Goal: Transaction & Acquisition: Purchase product/service

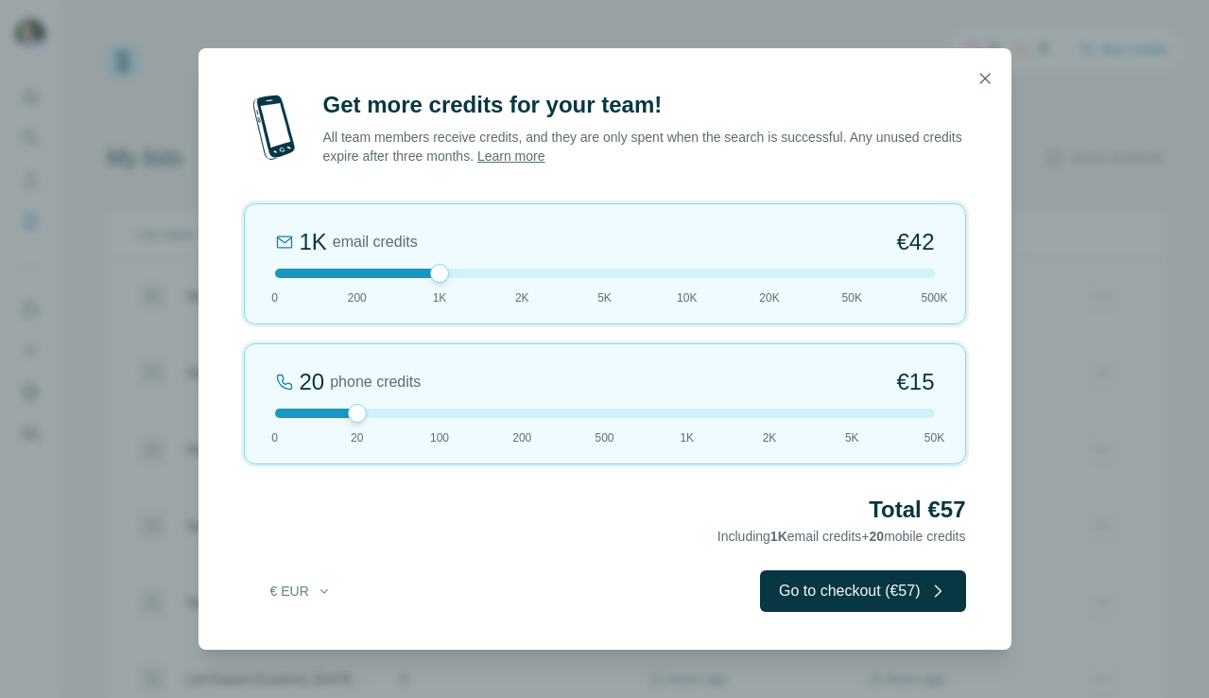
drag, startPoint x: 355, startPoint y: 272, endPoint x: 427, endPoint y: 272, distance: 72.8
click at [427, 272] on div at bounding box center [605, 273] width 660 height 9
drag, startPoint x: 438, startPoint y: 276, endPoint x: 421, endPoint y: 273, distance: 17.3
click at [421, 273] on div at bounding box center [605, 273] width 660 height 9
drag, startPoint x: 359, startPoint y: 416, endPoint x: 276, endPoint y: 415, distance: 83.2
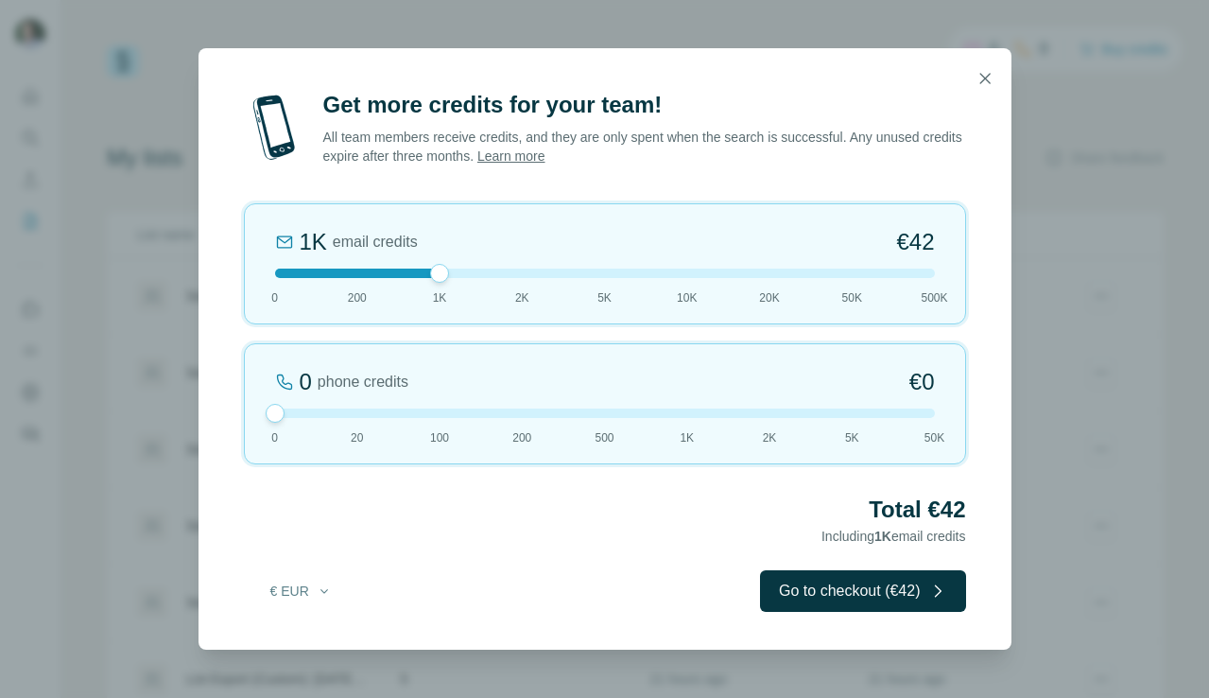
click at [276, 415] on div at bounding box center [275, 413] width 19 height 19
click at [843, 592] on button "Go to checkout (€42)" at bounding box center [862, 591] width 205 height 42
